Goal: Find specific page/section: Find specific page/section

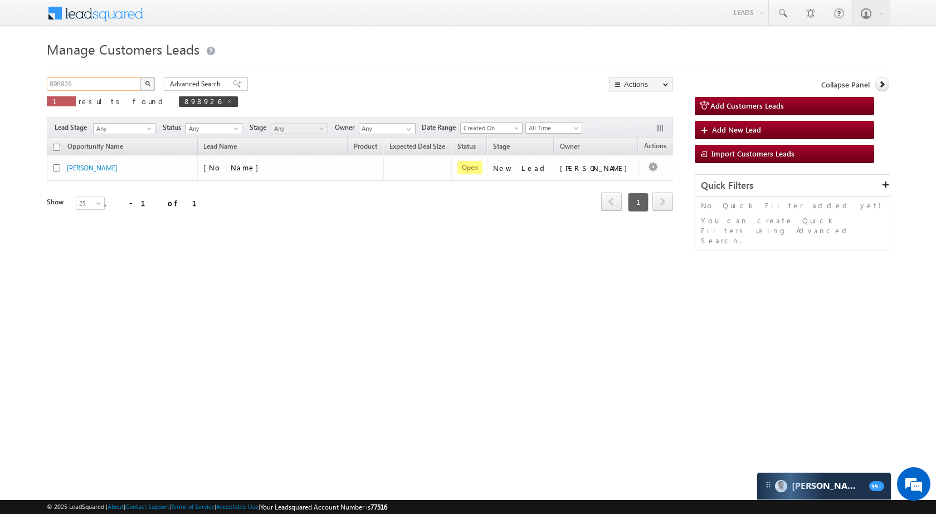
click at [119, 84] on input "898926" at bounding box center [94, 83] width 95 height 13
paste input "51480"
type input "851480"
click at [148, 79] on button "button" at bounding box center [147, 83] width 14 height 13
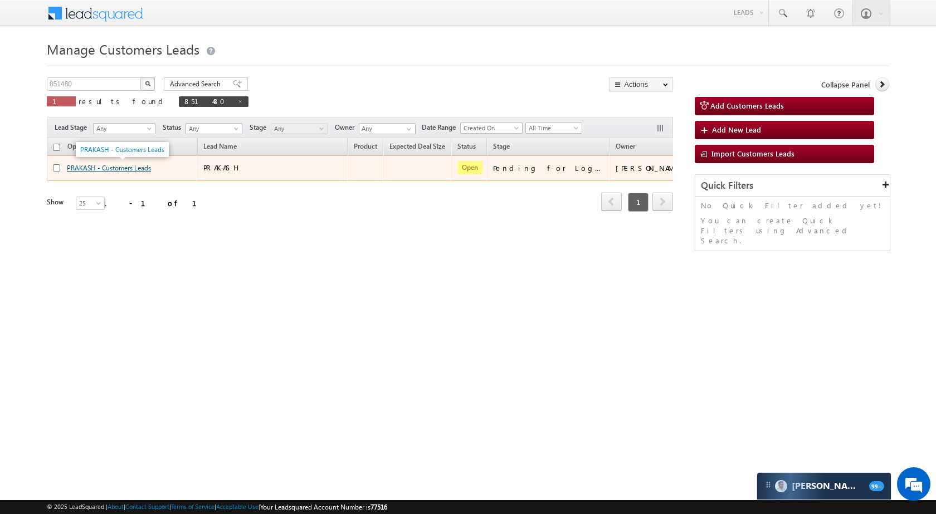
click at [120, 170] on link "PRAKASH - Customers Leads" at bounding box center [109, 168] width 84 height 8
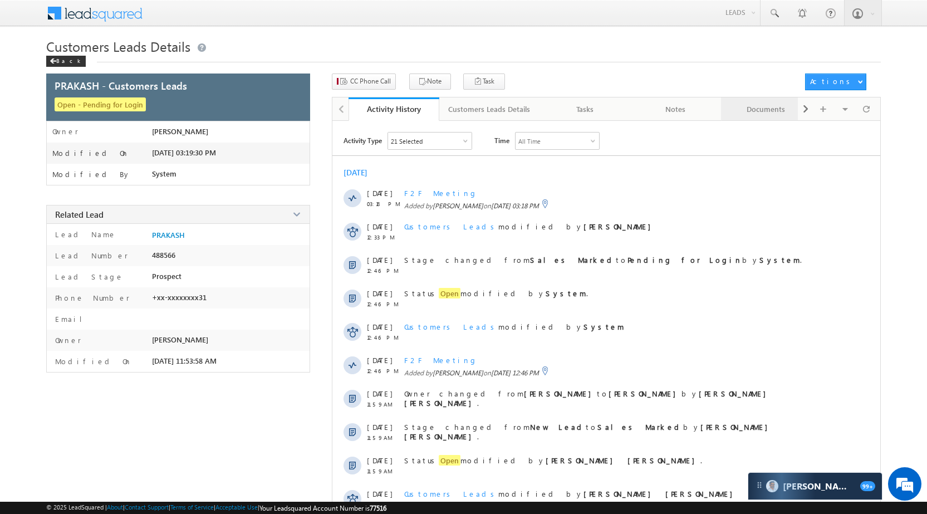
click at [752, 114] on div "Documents" at bounding box center [766, 108] width 72 height 13
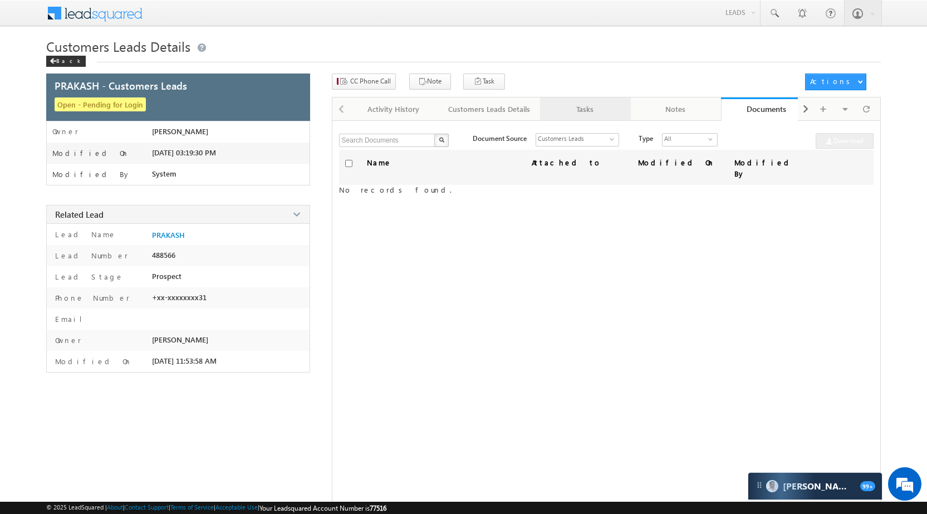
click at [580, 108] on div "Tasks" at bounding box center [585, 108] width 72 height 13
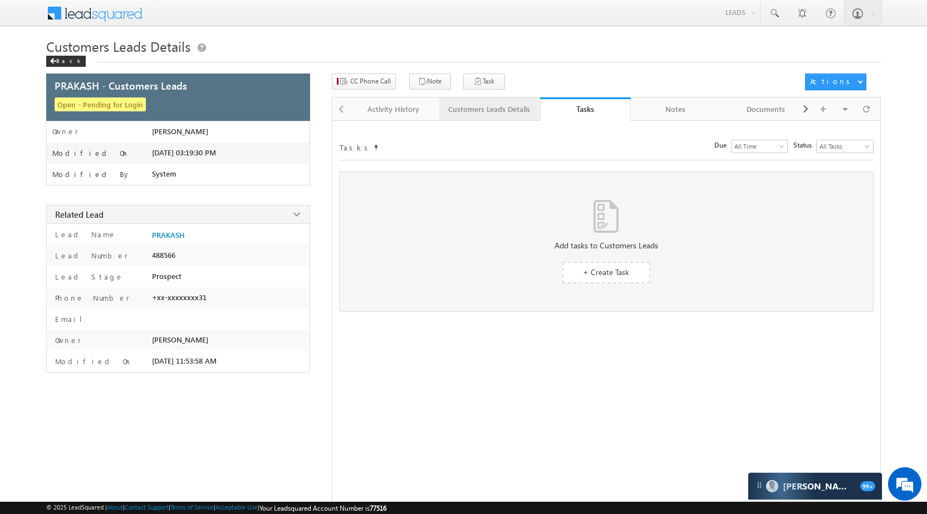
click at [491, 112] on div "Customers Leads Details" at bounding box center [489, 108] width 82 height 13
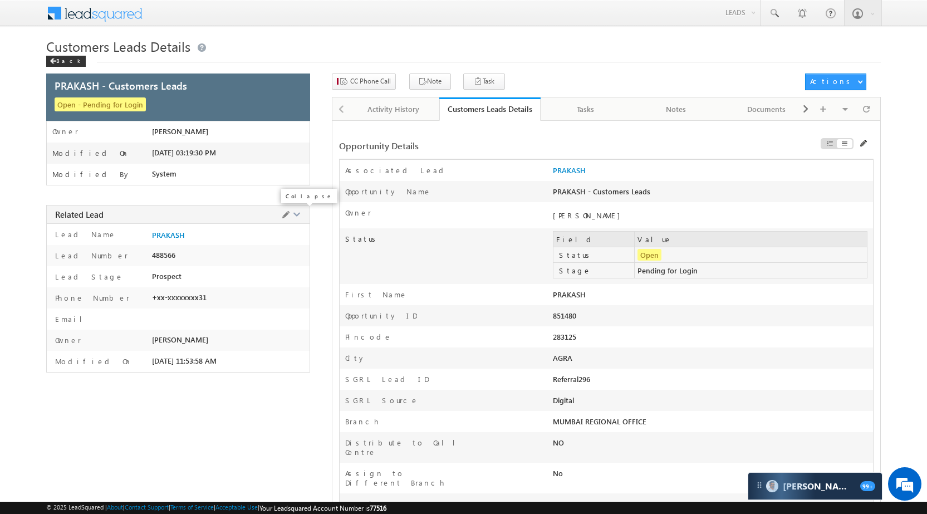
click at [294, 216] on span at bounding box center [296, 213] width 8 height 8
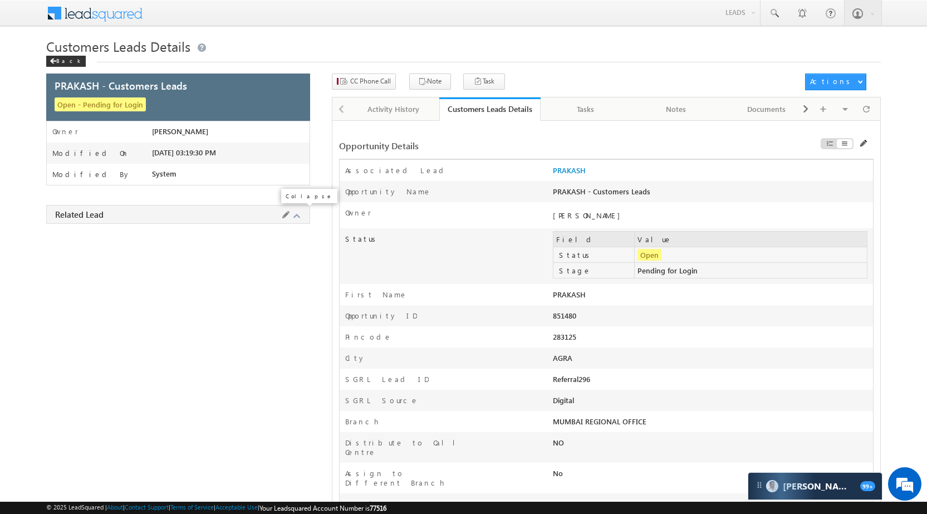
click at [294, 216] on span at bounding box center [296, 216] width 8 height 8
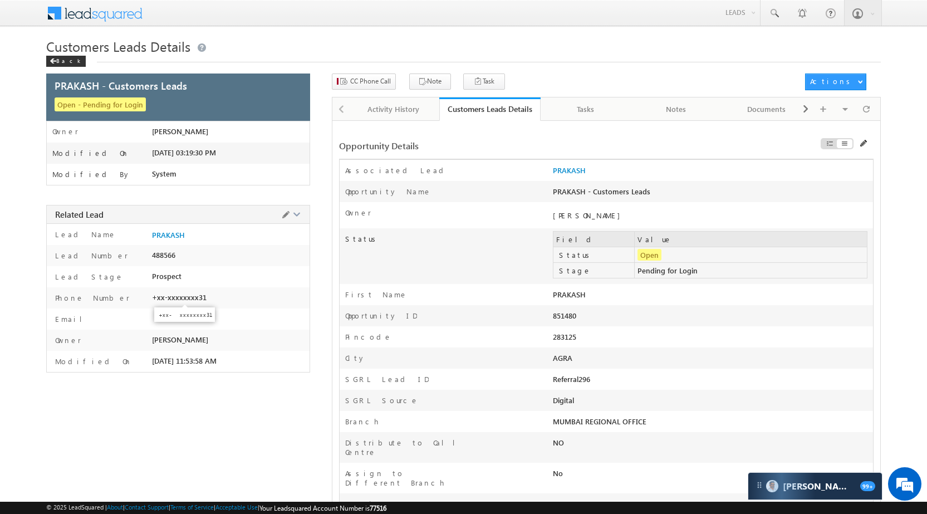
click at [188, 297] on span "+xx-xxxxxxxx31" at bounding box center [179, 297] width 55 height 9
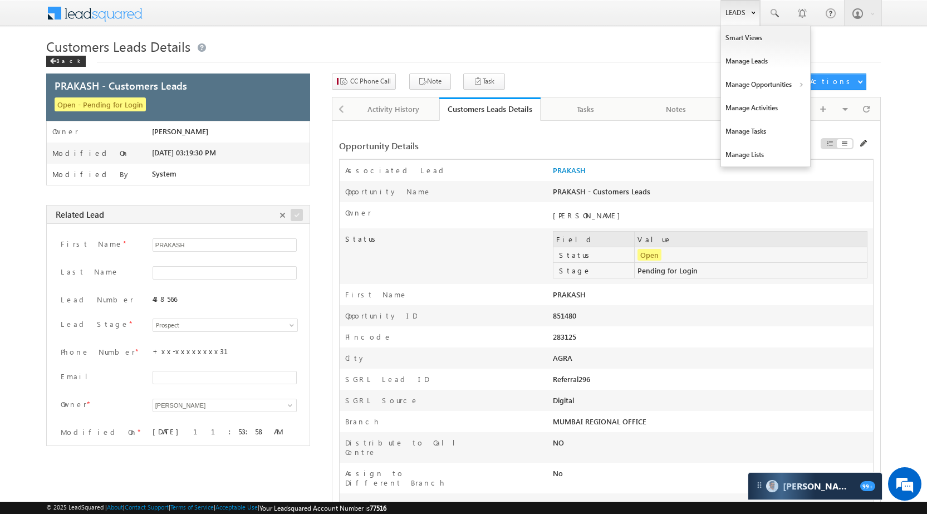
click at [737, 9] on link "Leads" at bounding box center [741, 13] width 40 height 26
click at [767, 81] on link "Manage Opportunities" at bounding box center [765, 84] width 89 height 23
click at [847, 115] on link "Customers Leads" at bounding box center [862, 108] width 102 height 23
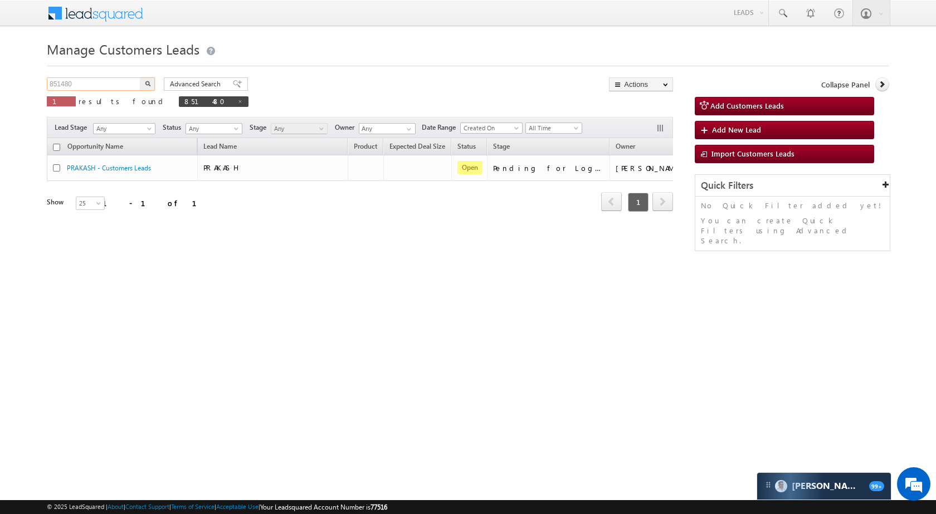
click at [85, 82] on input "851480" at bounding box center [94, 83] width 95 height 13
paste input "47123"
type input "847123"
click at [146, 87] on button "button" at bounding box center [147, 83] width 14 height 13
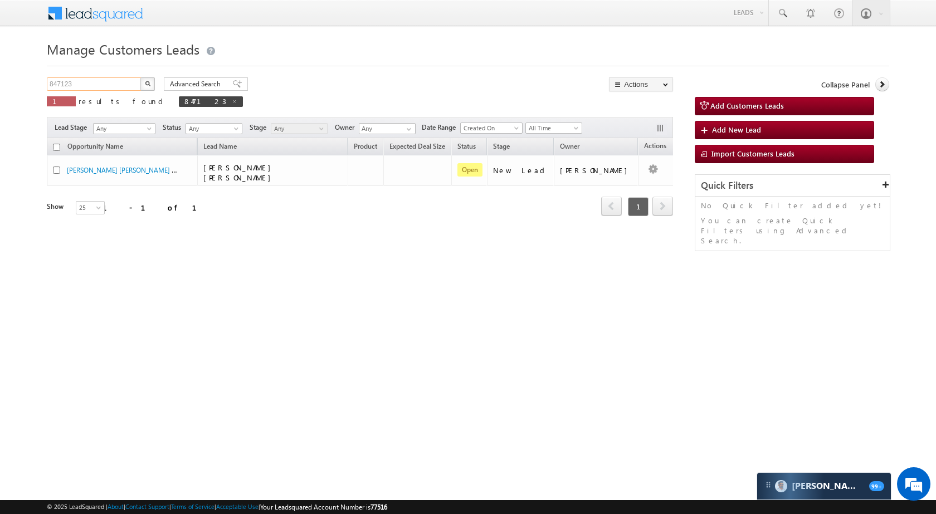
click at [102, 87] on input "847123" at bounding box center [94, 83] width 95 height 13
paste input "8781"
click at [149, 76] on div "Manage Customers Leads 848781 X 1 results found 847123 Advanced Search Advanced…" at bounding box center [468, 176] width 842 height 278
click at [148, 77] on button "button" at bounding box center [147, 83] width 14 height 13
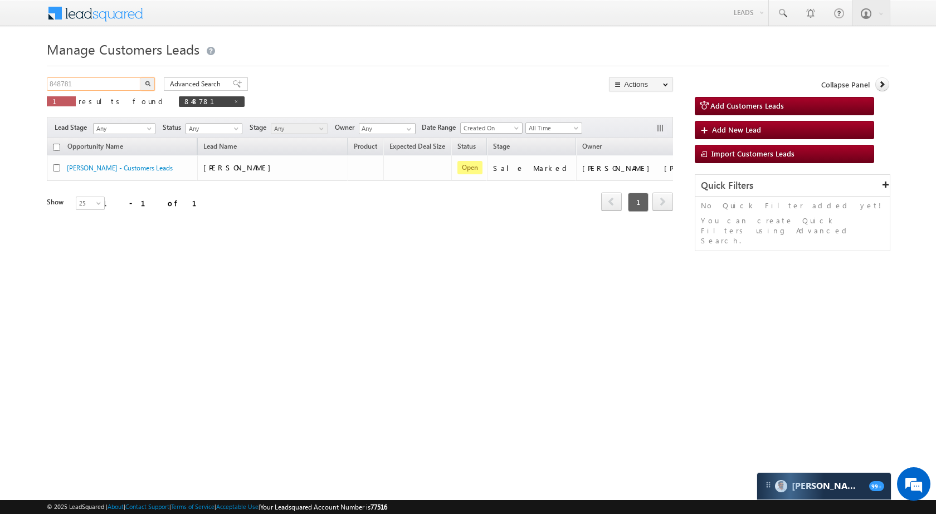
click at [90, 87] on input "848781" at bounding box center [94, 83] width 95 height 13
paste input "52934"
type input "852934"
click at [141, 83] on button "button" at bounding box center [147, 83] width 14 height 13
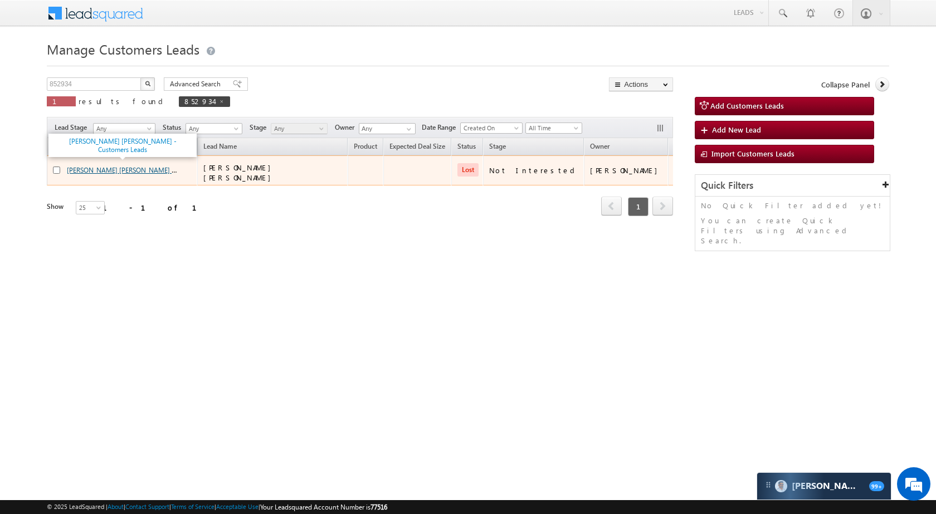
click at [94, 171] on link "[PERSON_NAME] [PERSON_NAME] - Customers Leads" at bounding box center [146, 169] width 158 height 9
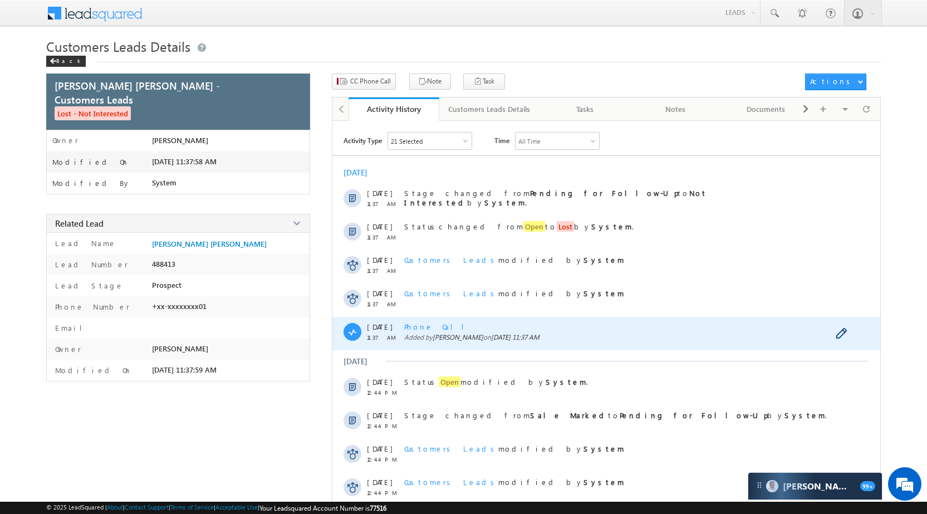
click at [423, 322] on span "Phone Call" at bounding box center [438, 326] width 69 height 9
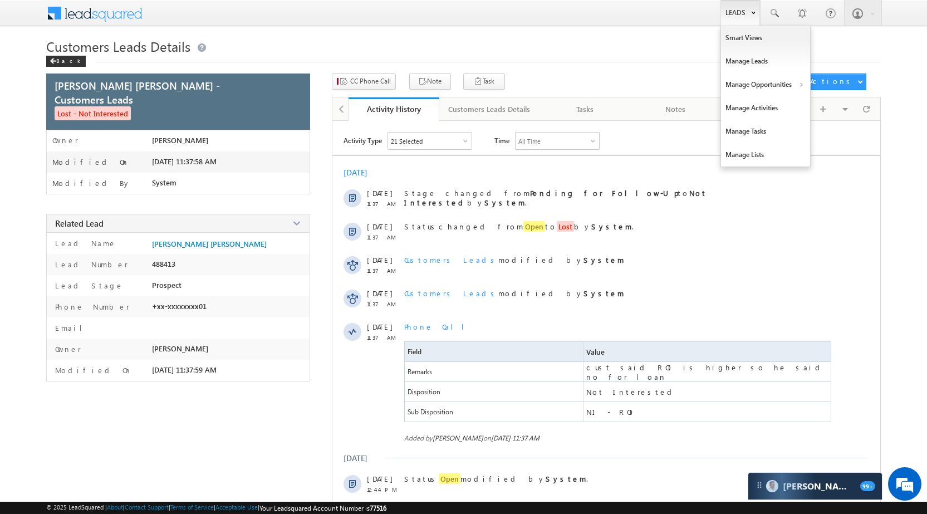
click at [726, 13] on link "Leads" at bounding box center [741, 13] width 40 height 26
click at [779, 86] on link "Manage Opportunities" at bounding box center [765, 84] width 89 height 23
click at [849, 106] on link "Customers Leads" at bounding box center [862, 108] width 102 height 23
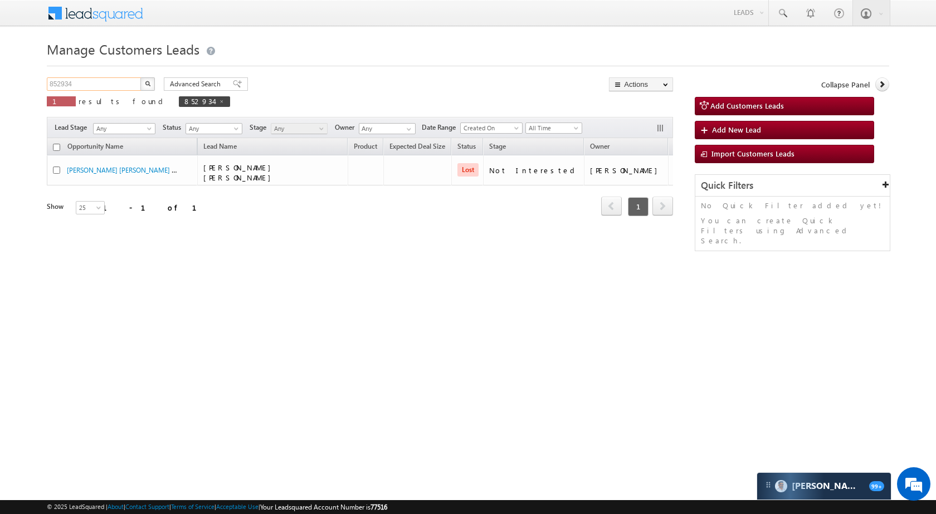
click at [96, 85] on input "852934" at bounding box center [94, 83] width 95 height 13
paste input "67635"
type input "867635"
click at [141, 85] on button "button" at bounding box center [147, 83] width 14 height 13
